Goal: Information Seeking & Learning: Learn about a topic

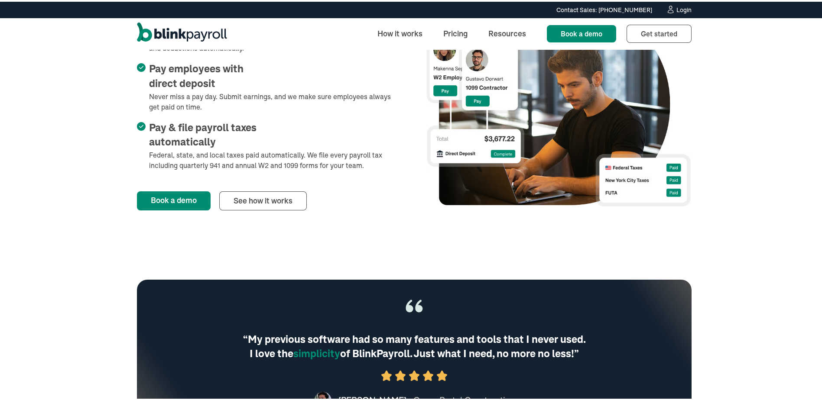
scroll to position [390, 0]
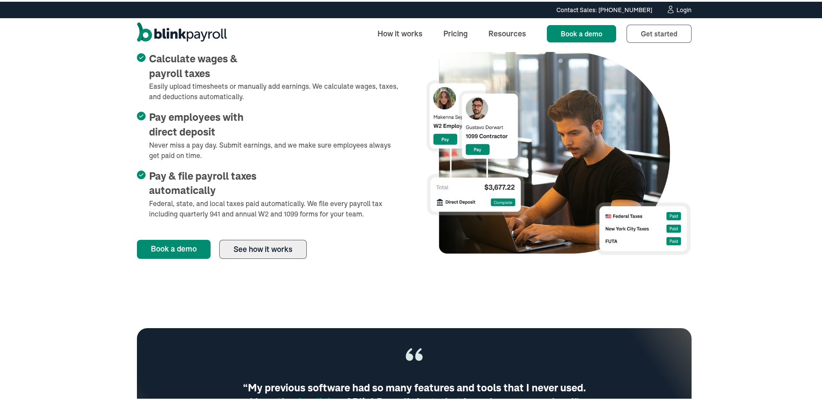
click at [260, 241] on link "See how it works" at bounding box center [262, 247] width 87 height 19
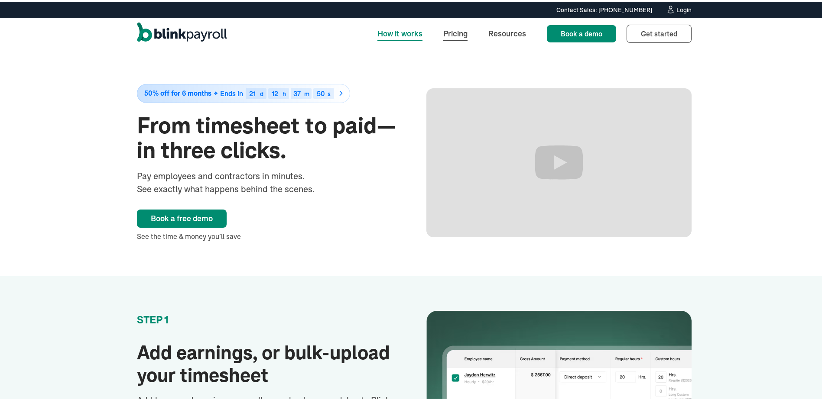
click at [446, 29] on link "Pricing" at bounding box center [455, 32] width 38 height 19
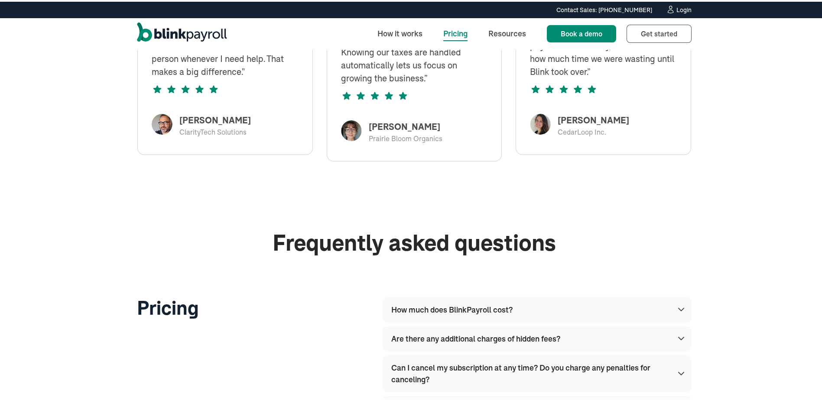
scroll to position [953, 0]
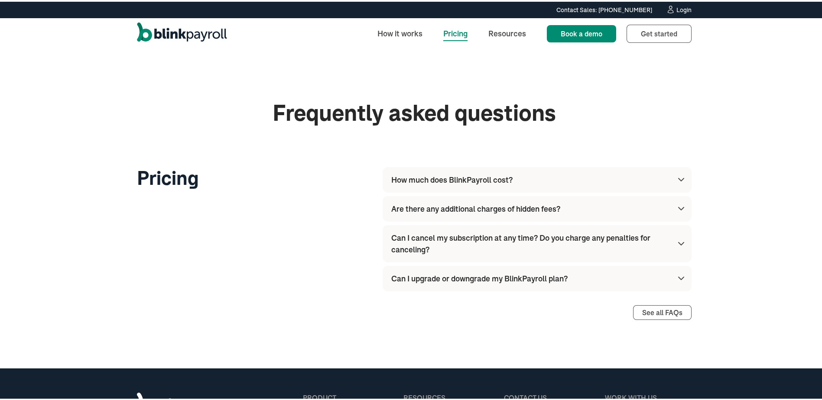
click at [462, 180] on div "How much does BlinkPayroll cost?" at bounding box center [451, 178] width 121 height 12
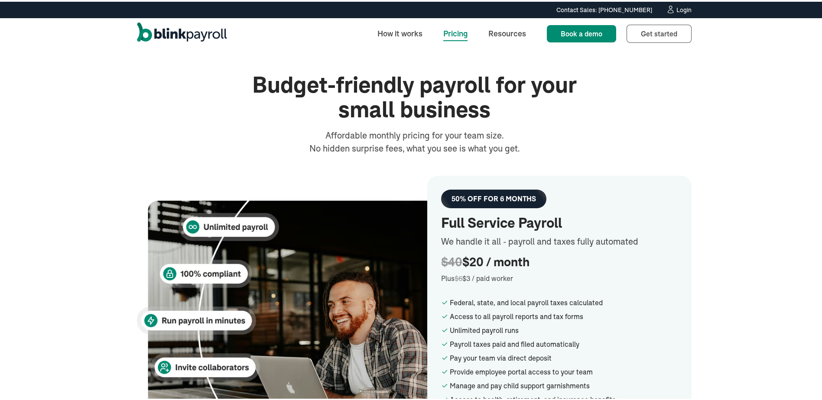
scroll to position [0, 0]
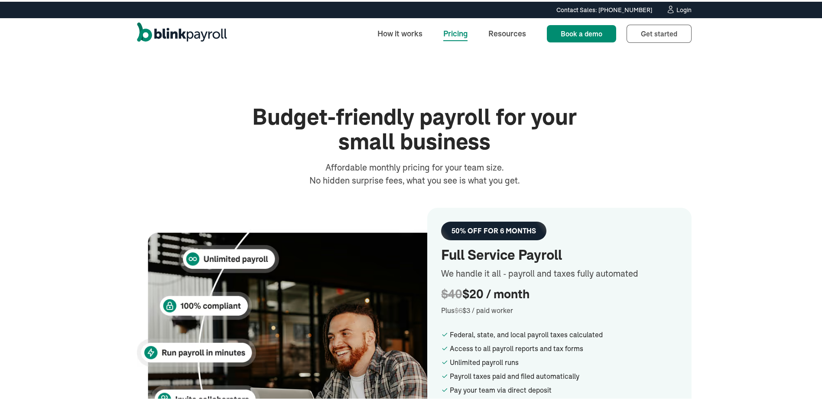
click at [126, 139] on div "Budget-friendly payroll for your small business Affordable monthly pricing for …" at bounding box center [414, 352] width 828 height 608
